Goal: Task Accomplishment & Management: Manage account settings

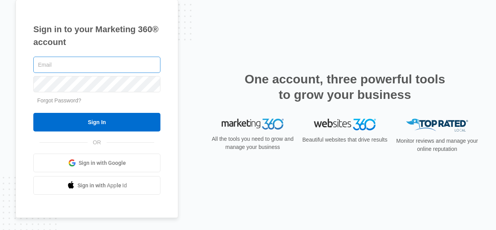
click at [82, 62] on input "text" at bounding box center [96, 65] width 127 height 16
type input "[PERSON_NAME][EMAIL_ADDRESS][DOMAIN_NAME]"
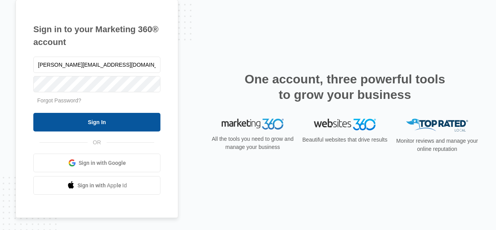
click at [73, 126] on input "Sign In" at bounding box center [96, 122] width 127 height 19
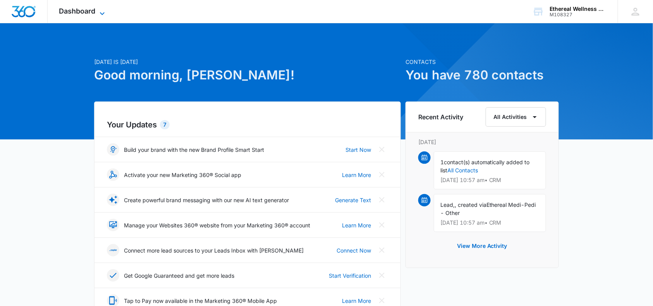
click at [102, 9] on icon at bounding box center [102, 13] width 9 height 9
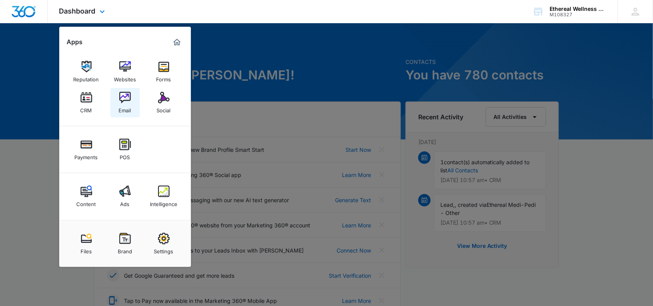
click at [127, 98] on img at bounding box center [125, 98] width 12 height 12
